Goal: Task Accomplishment & Management: Complete application form

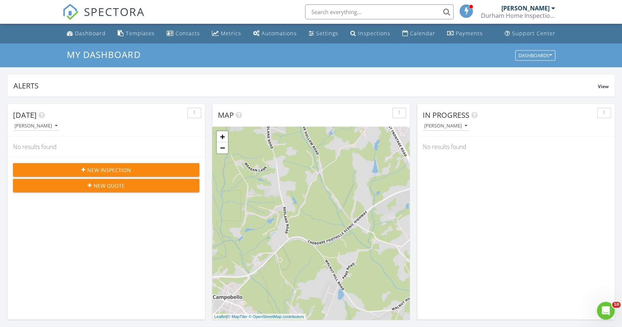
click at [124, 167] on span "New Inspection" at bounding box center [109, 170] width 44 height 8
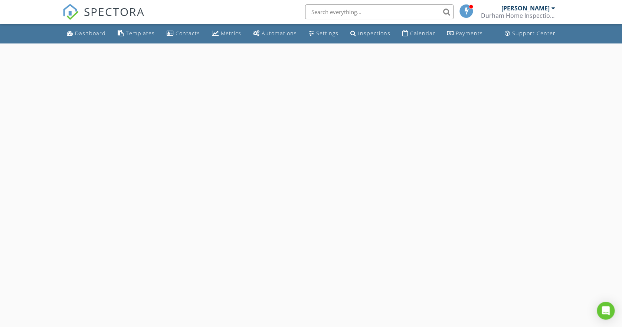
select select "7"
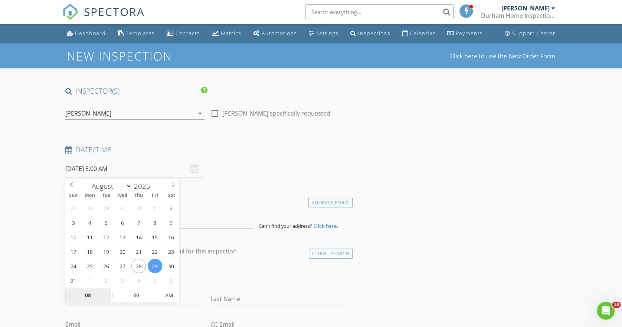
type input "08/26/2025 8:00 AM"
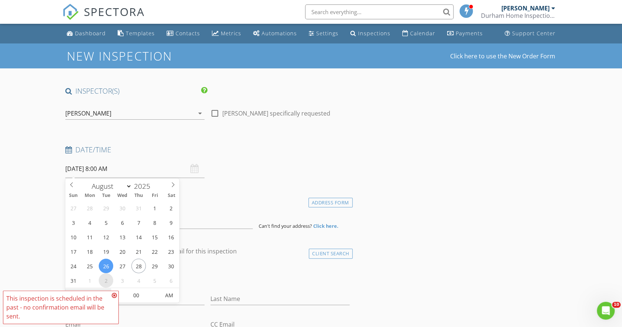
select select "8"
type input "09/02/2025 8:00 AM"
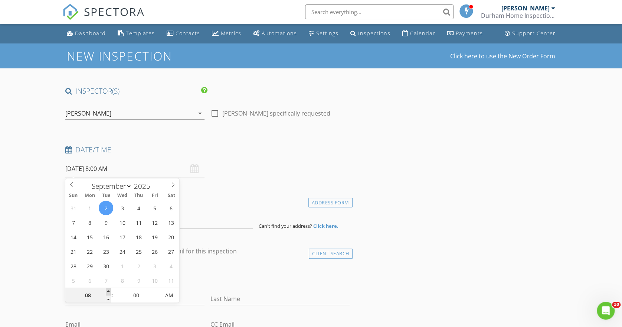
type input "09"
type input "09/02/2025 9:00 AM"
click at [109, 294] on span at bounding box center [108, 291] width 5 height 7
type input "10"
type input "09/02/2025 10:00 AM"
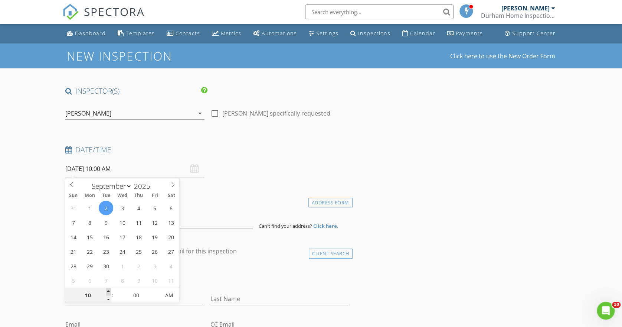
click at [109, 294] on span at bounding box center [108, 291] width 5 height 7
type input "11"
type input "09/02/2025 11:00 AM"
click at [109, 294] on span at bounding box center [108, 291] width 5 height 7
type input "12"
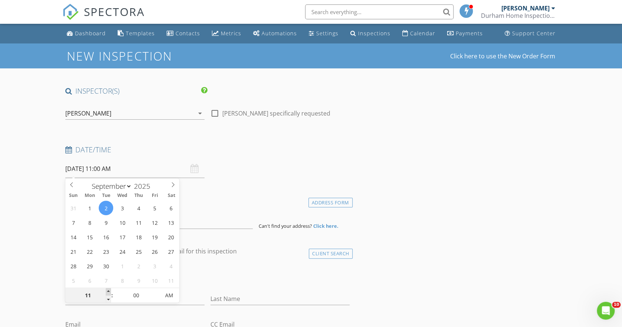
type input "[DATE] 12:00 PM"
click at [109, 294] on span at bounding box center [108, 291] width 5 height 7
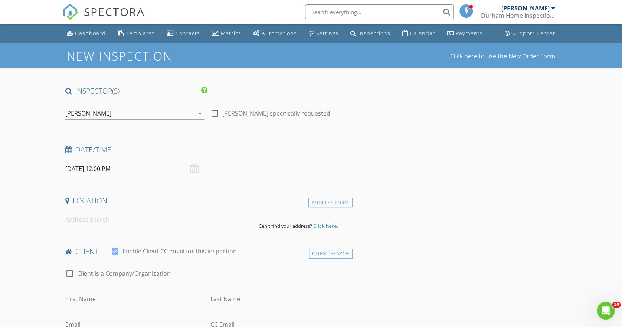
click at [234, 268] on div "check_box_outline_blank Client is a Company/Organization" at bounding box center [207, 276] width 284 height 19
click at [215, 112] on div at bounding box center [215, 113] width 13 height 13
checkbox input "true"
click at [88, 219] on input at bounding box center [158, 219] width 187 height 18
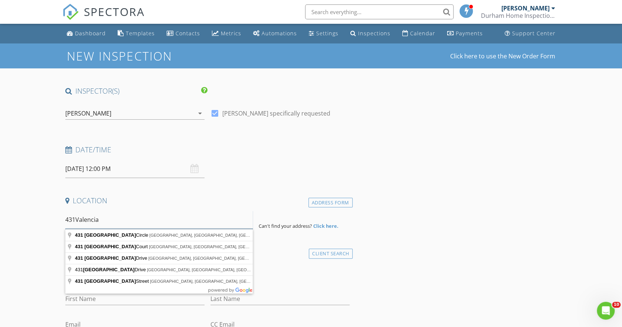
click at [79, 219] on input "431Valencia" at bounding box center [158, 219] width 187 height 18
type input "431 Valencia Circle, Wellford, SC, USA"
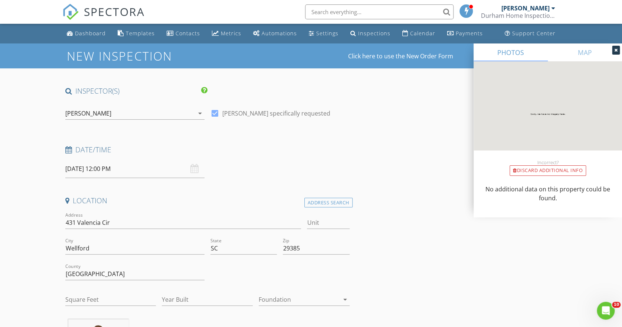
click at [93, 285] on div at bounding box center [134, 285] width 139 height 4
click at [173, 300] on input "Year Built" at bounding box center [207, 299] width 91 height 12
type input "2025"
click at [348, 298] on icon "arrow_drop_down" at bounding box center [345, 299] width 9 height 9
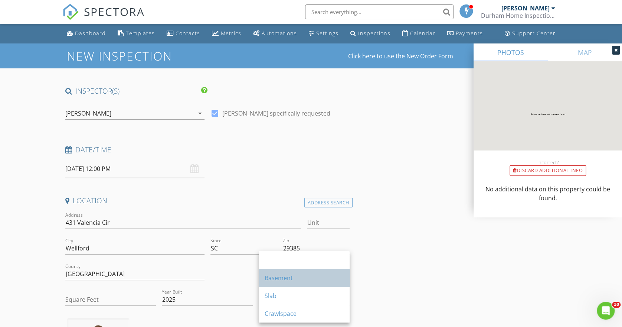
click at [294, 275] on div "Basement" at bounding box center [304, 277] width 79 height 9
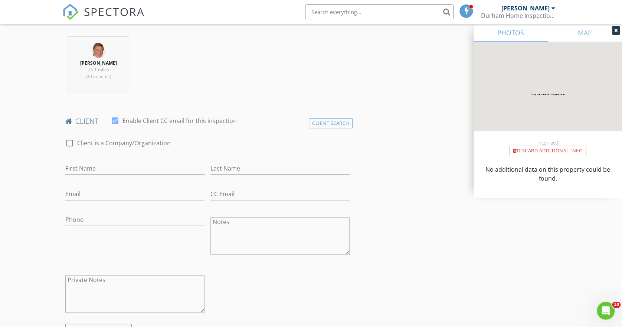
scroll to position [288, 0]
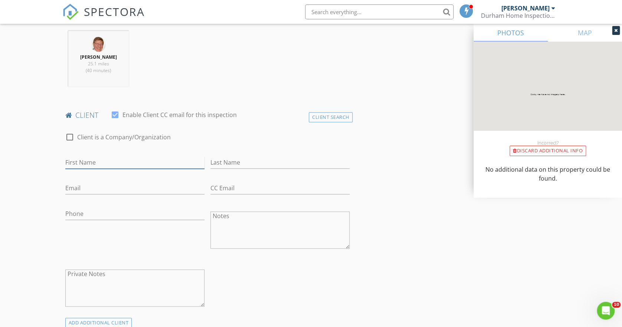
click at [92, 161] on input "First Name" at bounding box center [134, 162] width 139 height 12
type input "[PERSON_NAME]"
click at [212, 163] on input "Last Name" at bounding box center [279, 162] width 139 height 12
type input "Love"
click at [83, 188] on input "Email" at bounding box center [134, 188] width 139 height 12
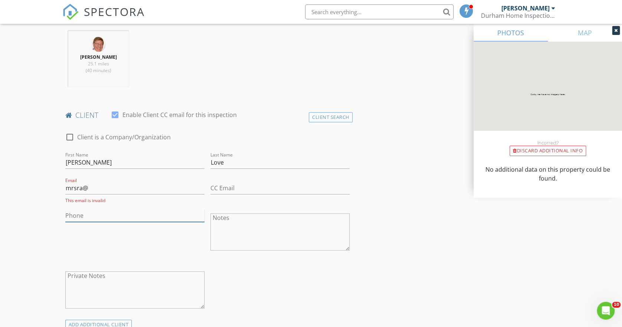
click at [121, 210] on input "Phone" at bounding box center [134, 215] width 139 height 12
click at [92, 190] on input "mrsra@" at bounding box center [134, 188] width 139 height 12
type input "[EMAIL_ADDRESS][DOMAIN_NAME]"
click at [71, 214] on input "Phone" at bounding box center [134, 213] width 139 height 12
type input "[PHONE_NUMBER]"
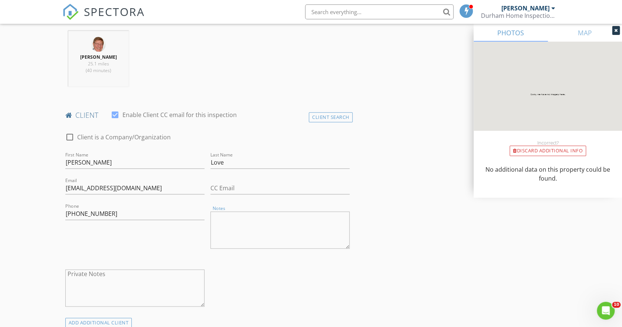
click at [223, 215] on textarea "Notes" at bounding box center [279, 229] width 139 height 37
click at [223, 215] on textarea "c" at bounding box center [279, 229] width 139 height 37
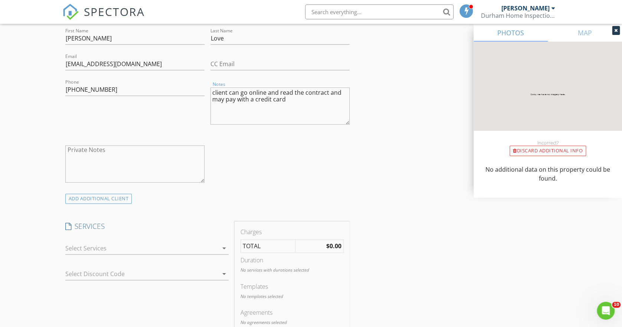
scroll to position [450, 0]
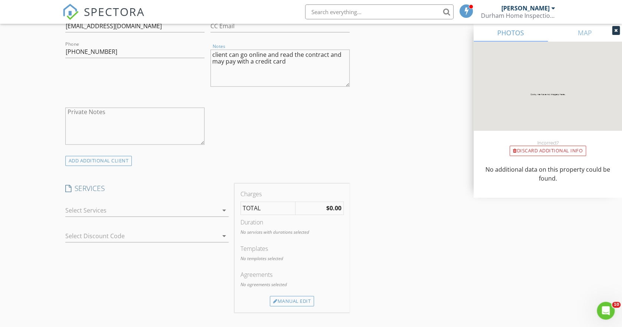
type textarea "client can go online and read the contract and may pay with a credit card"
click at [226, 207] on icon "arrow_drop_down" at bounding box center [224, 210] width 9 height 9
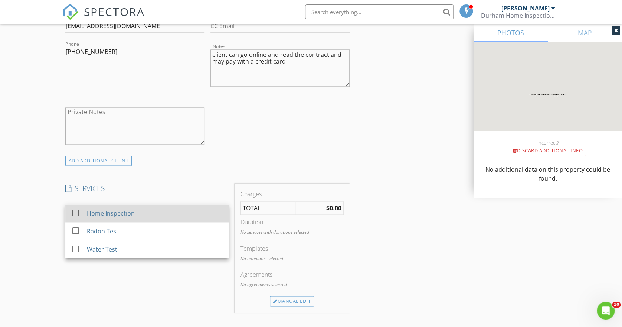
click at [78, 209] on div at bounding box center [75, 212] width 13 height 13
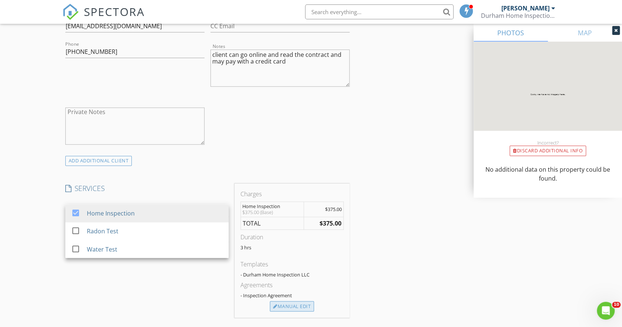
click at [287, 305] on div "Manual Edit" at bounding box center [292, 306] width 44 height 10
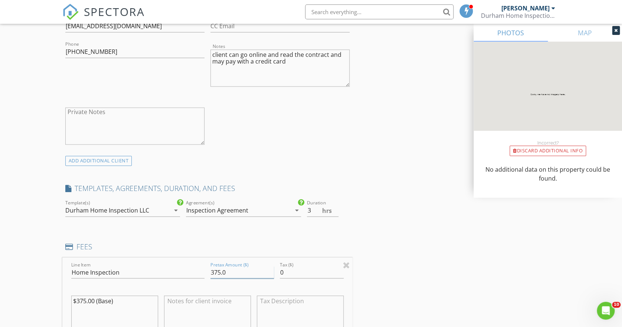
click at [218, 268] on input "375.0" at bounding box center [242, 272] width 64 height 12
type input "325.00"
click at [76, 300] on textarea "$375.00 (Base)" at bounding box center [114, 313] width 87 height 37
click at [85, 299] on textarea "$375.00 (Base)" at bounding box center [114, 313] width 87 height 37
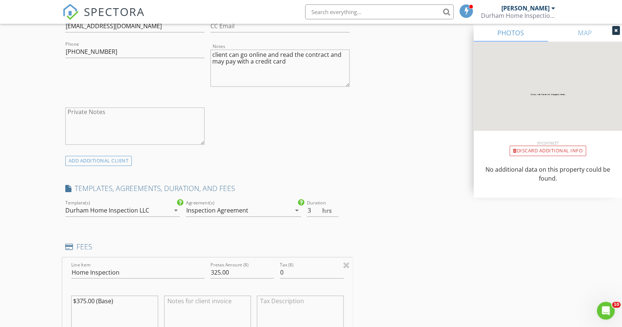
click at [84, 298] on textarea "$375.00 (Base)" at bounding box center [114, 313] width 87 height 37
type textarea "$325.00 (Base)"
click at [244, 297] on textarea at bounding box center [207, 313] width 87 height 37
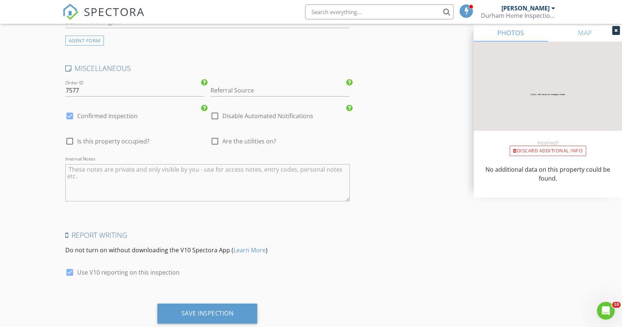
scroll to position [1099, 0]
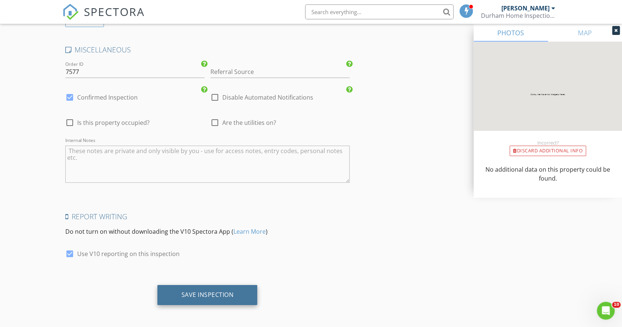
click at [219, 287] on div "Save Inspection" at bounding box center [207, 295] width 100 height 20
